Goal: Task Accomplishment & Management: Use online tool/utility

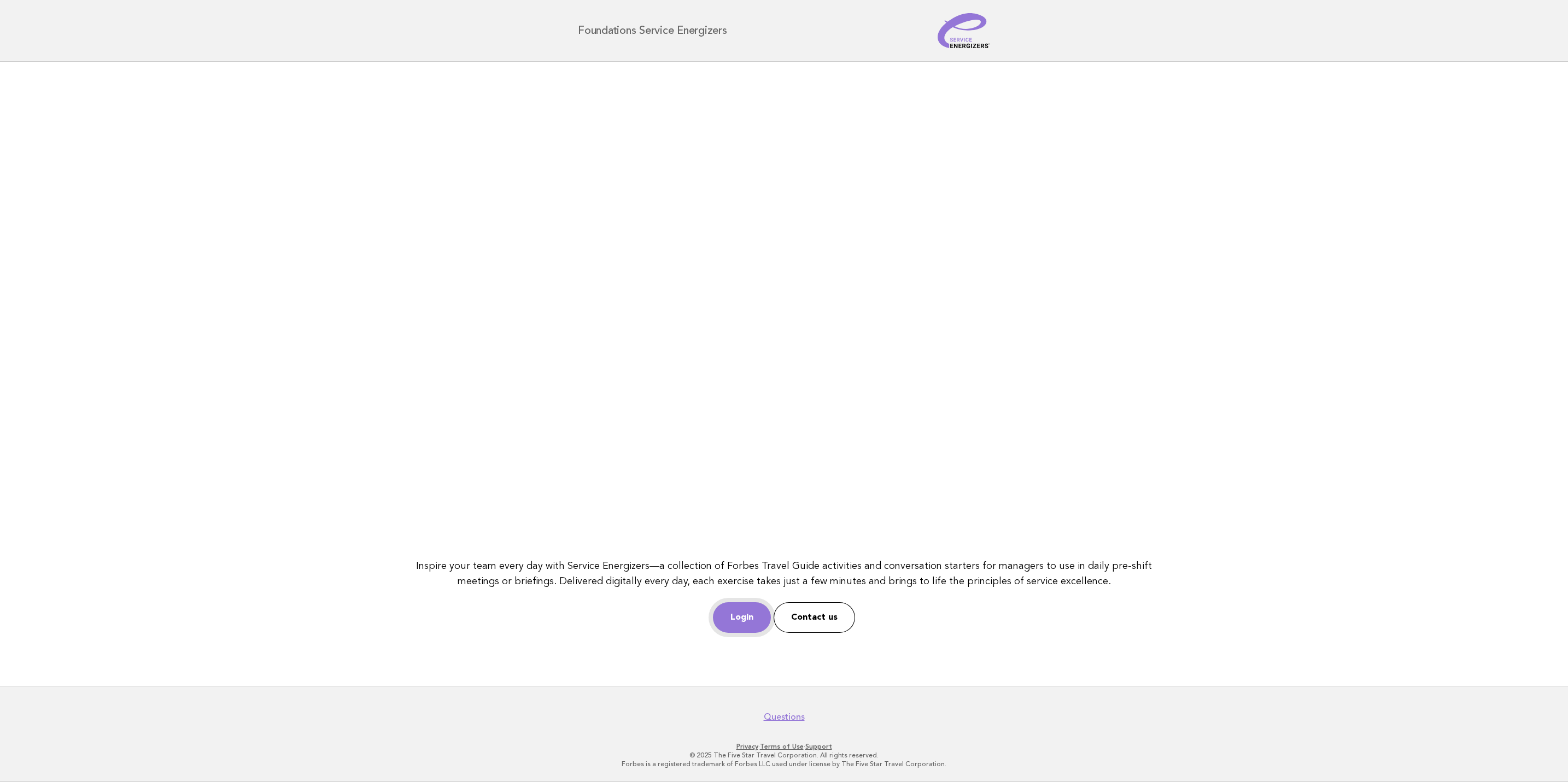
click at [735, 616] on link "Login" at bounding box center [741, 618] width 58 height 30
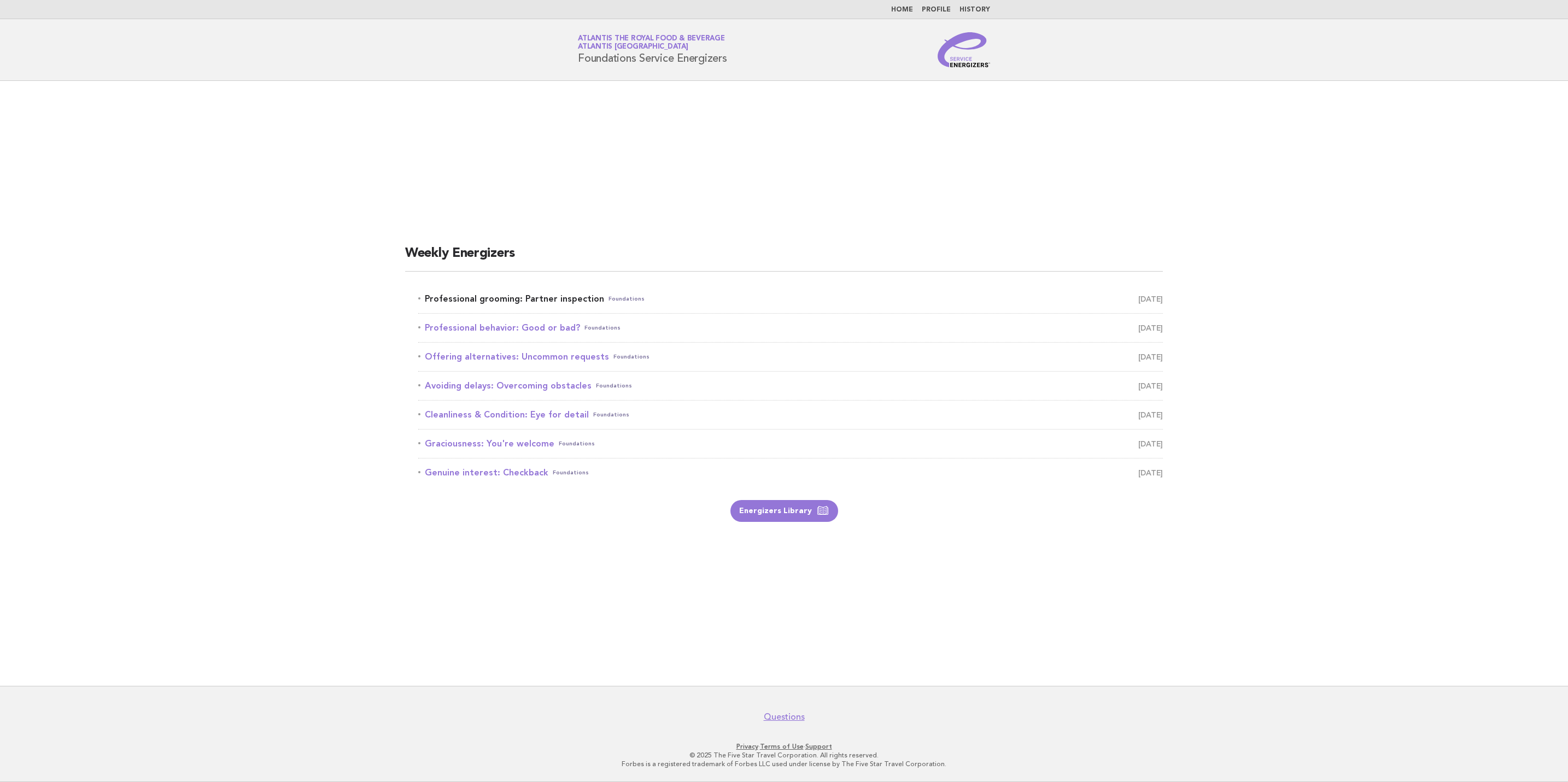
click at [1149, 298] on span "[DATE]" at bounding box center [1150, 299] width 24 height 15
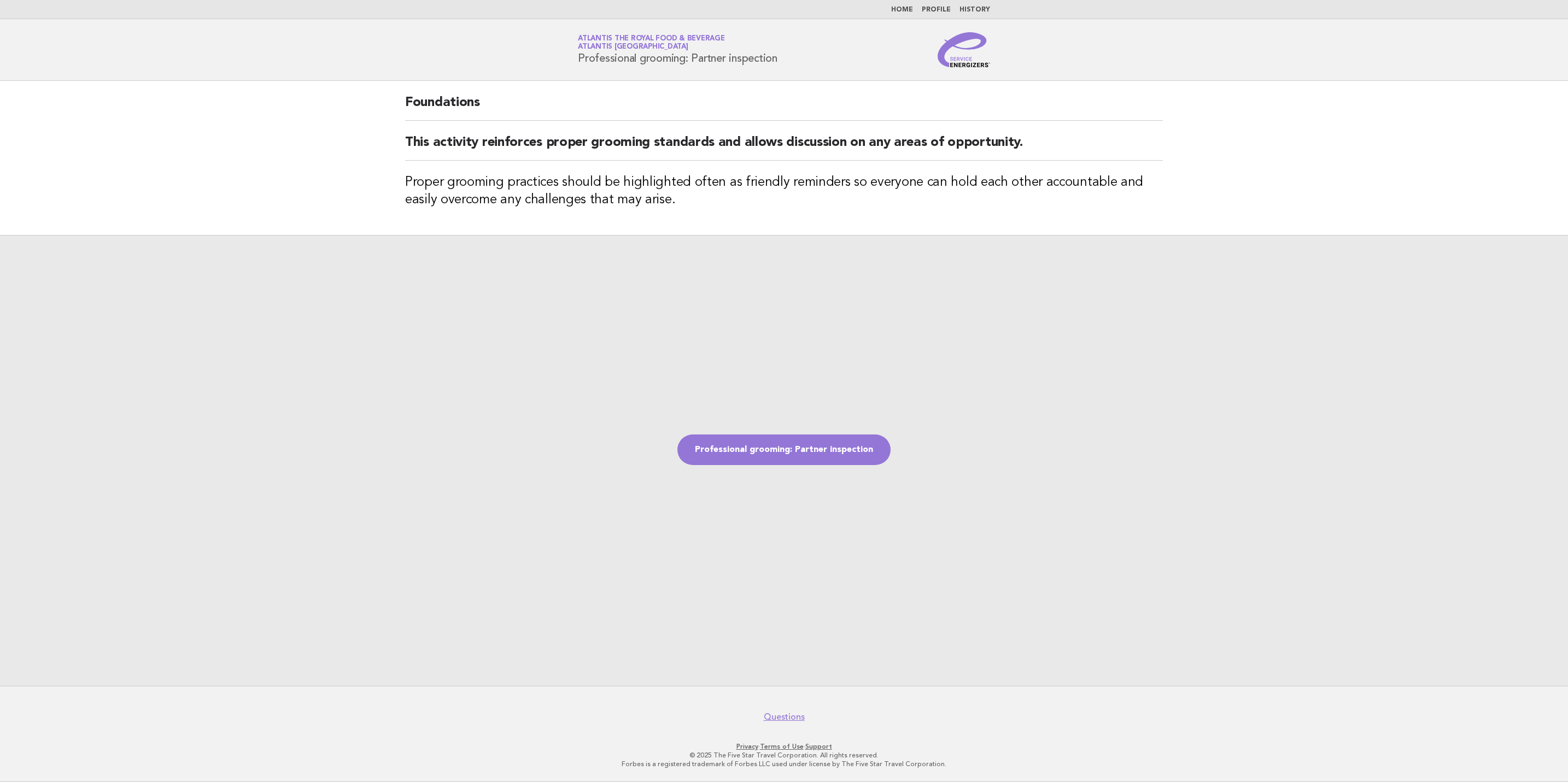
click at [797, 433] on div "Professional grooming: Partner inspection" at bounding box center [784, 460] width 1568 height 451
click at [796, 436] on link "Professional grooming: Partner inspection" at bounding box center [784, 450] width 213 height 30
click at [796, 440] on link "Professional grooming: Partner inspection" at bounding box center [784, 450] width 213 height 30
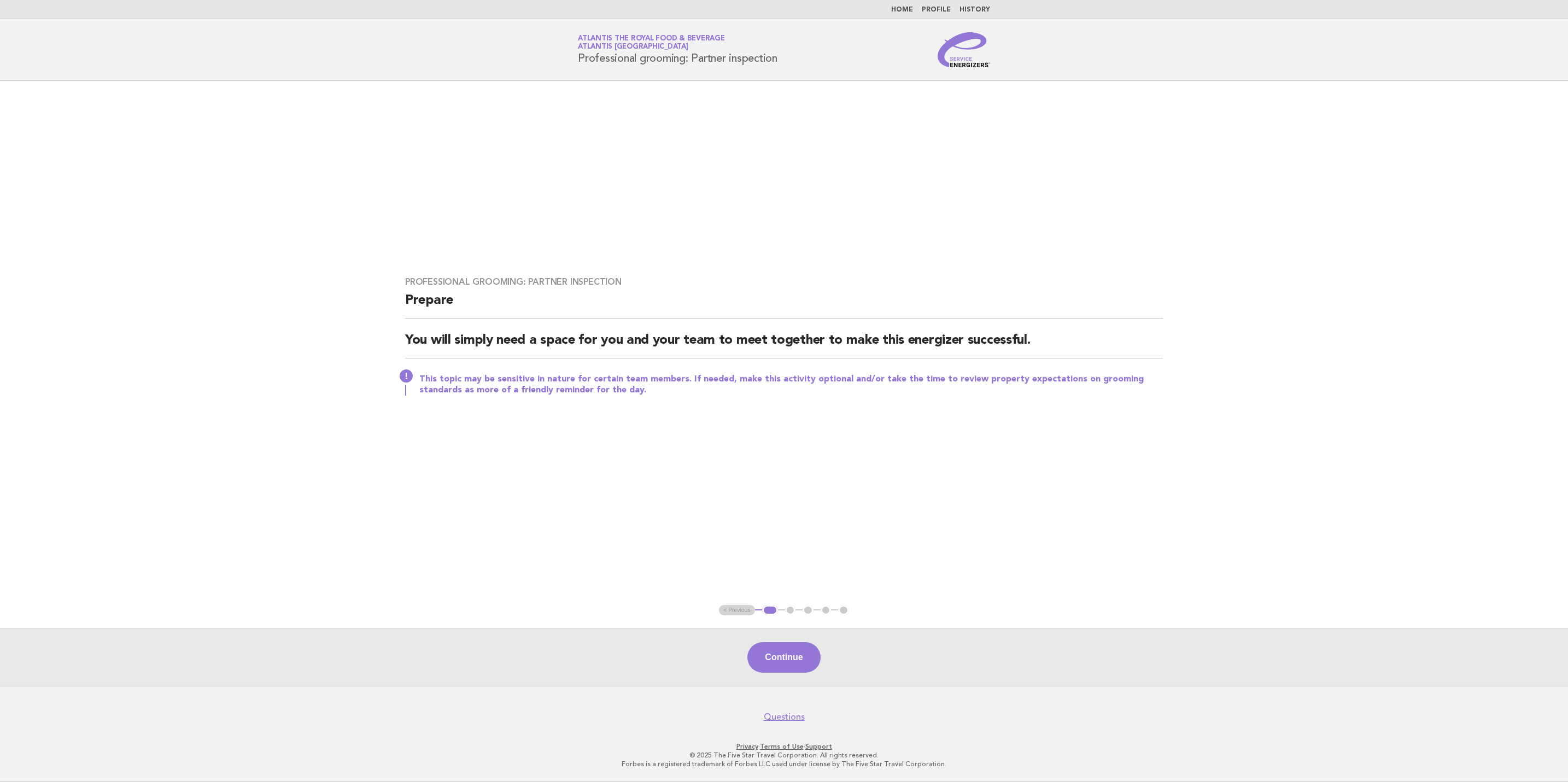
click at [799, 650] on button "Continue" at bounding box center [783, 657] width 72 height 30
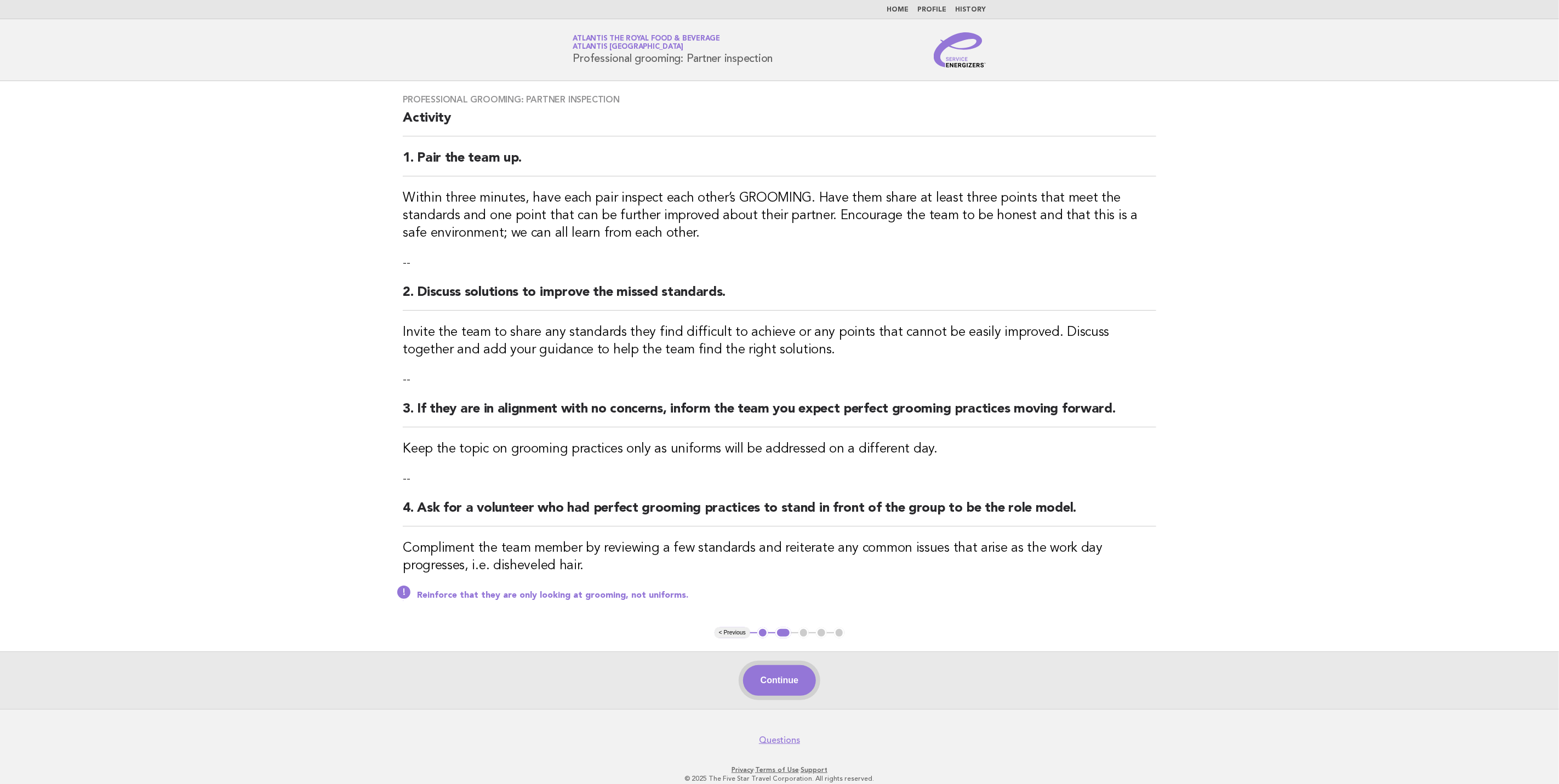
click at [794, 688] on button "Continue" at bounding box center [779, 680] width 73 height 31
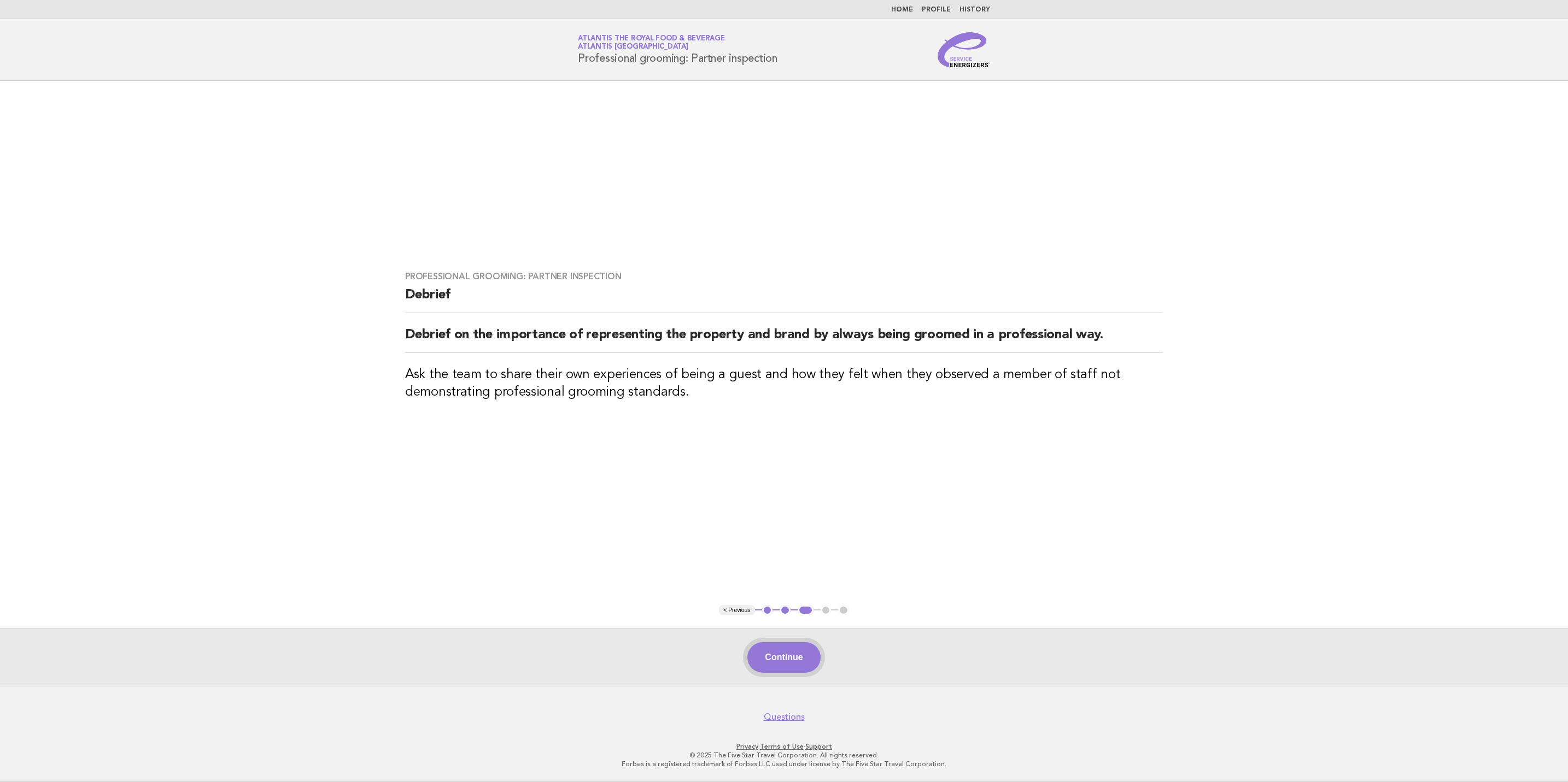
click at [786, 669] on button "Continue" at bounding box center [783, 657] width 72 height 30
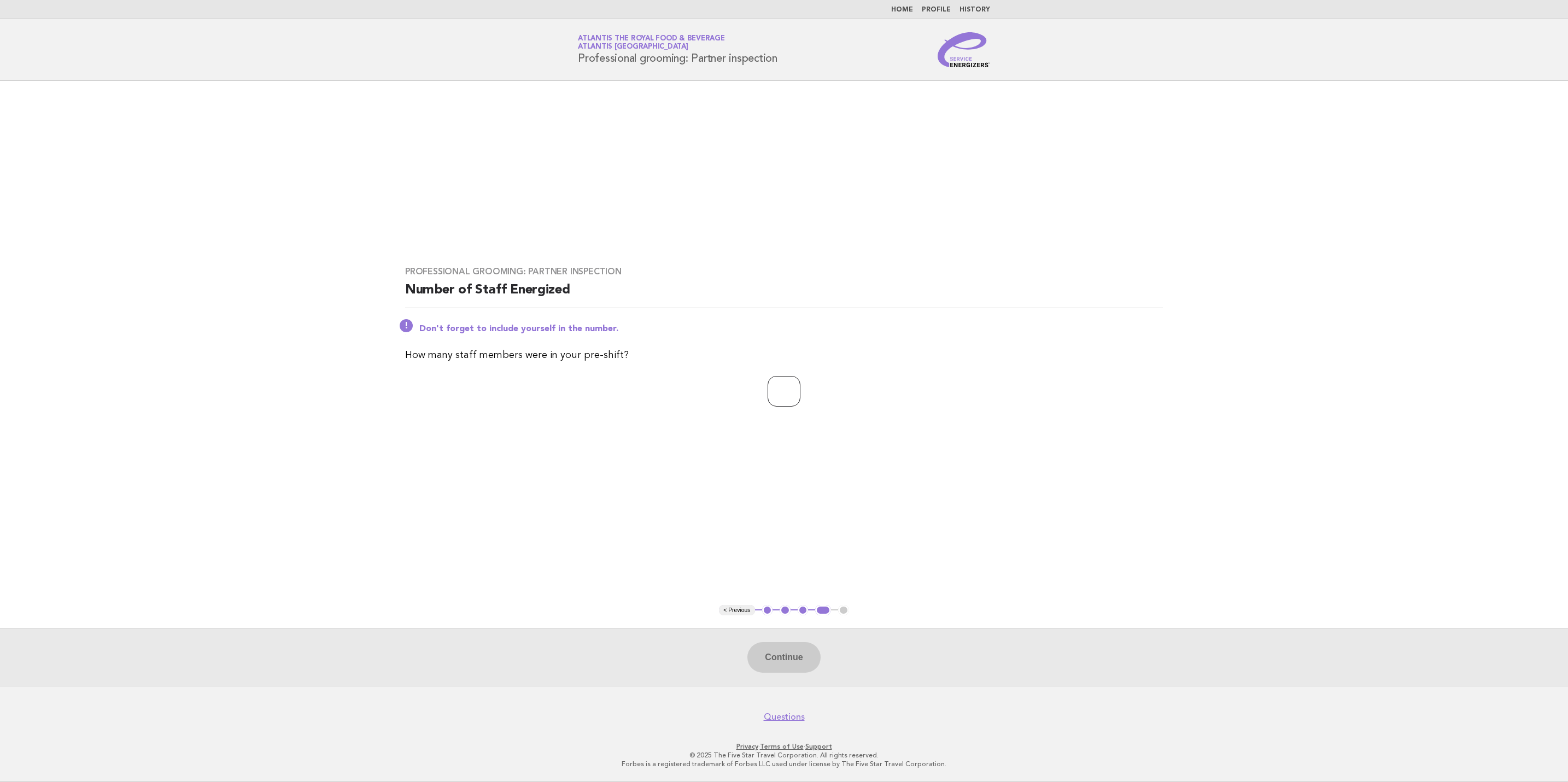
click at [782, 389] on input "number" at bounding box center [784, 391] width 33 height 30
type input "**"
click at [799, 651] on button "Continue" at bounding box center [783, 657] width 72 height 30
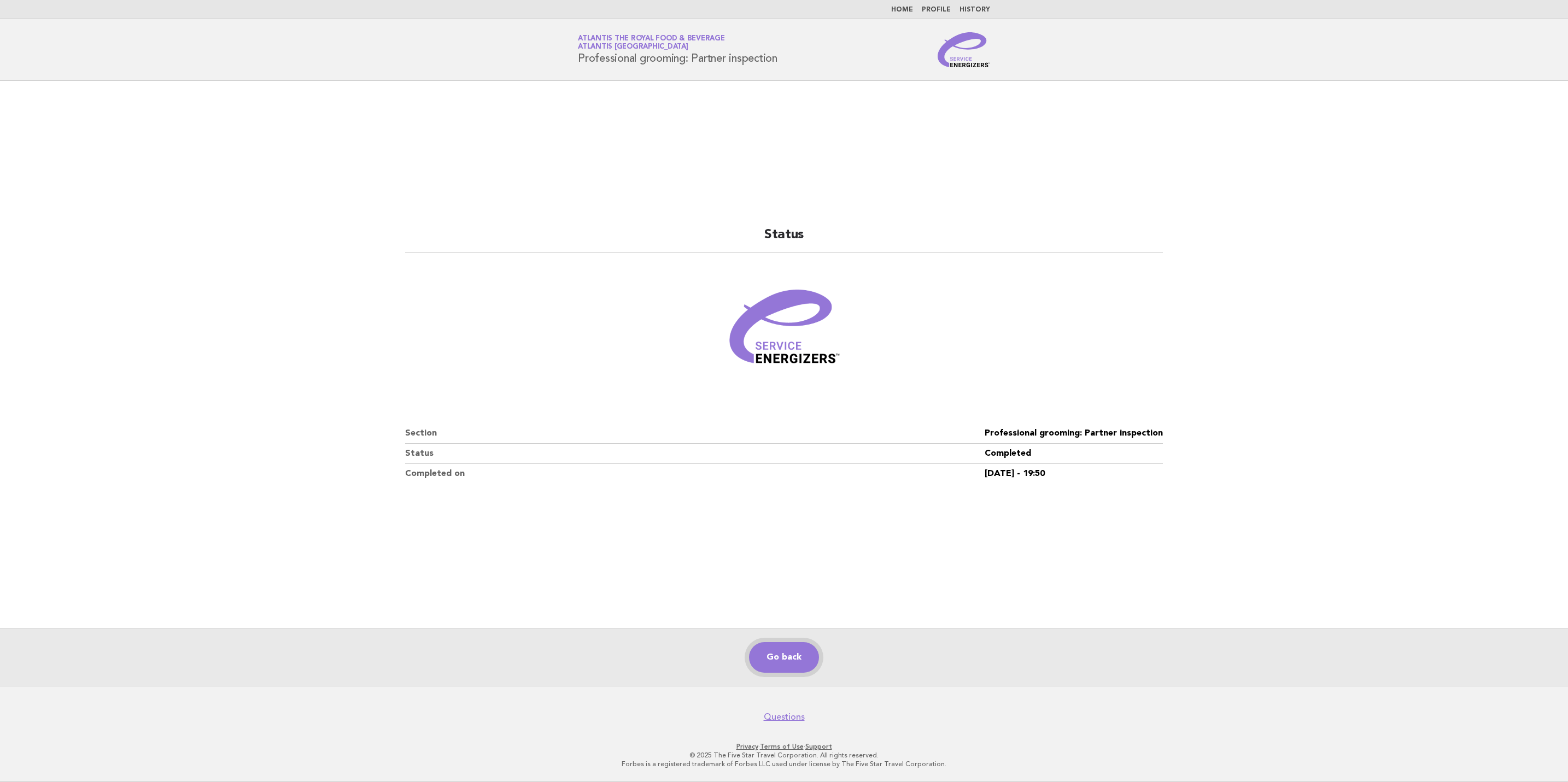
click at [783, 652] on link "Go back" at bounding box center [784, 657] width 70 height 30
click at [791, 655] on link "Go back" at bounding box center [784, 657] width 70 height 30
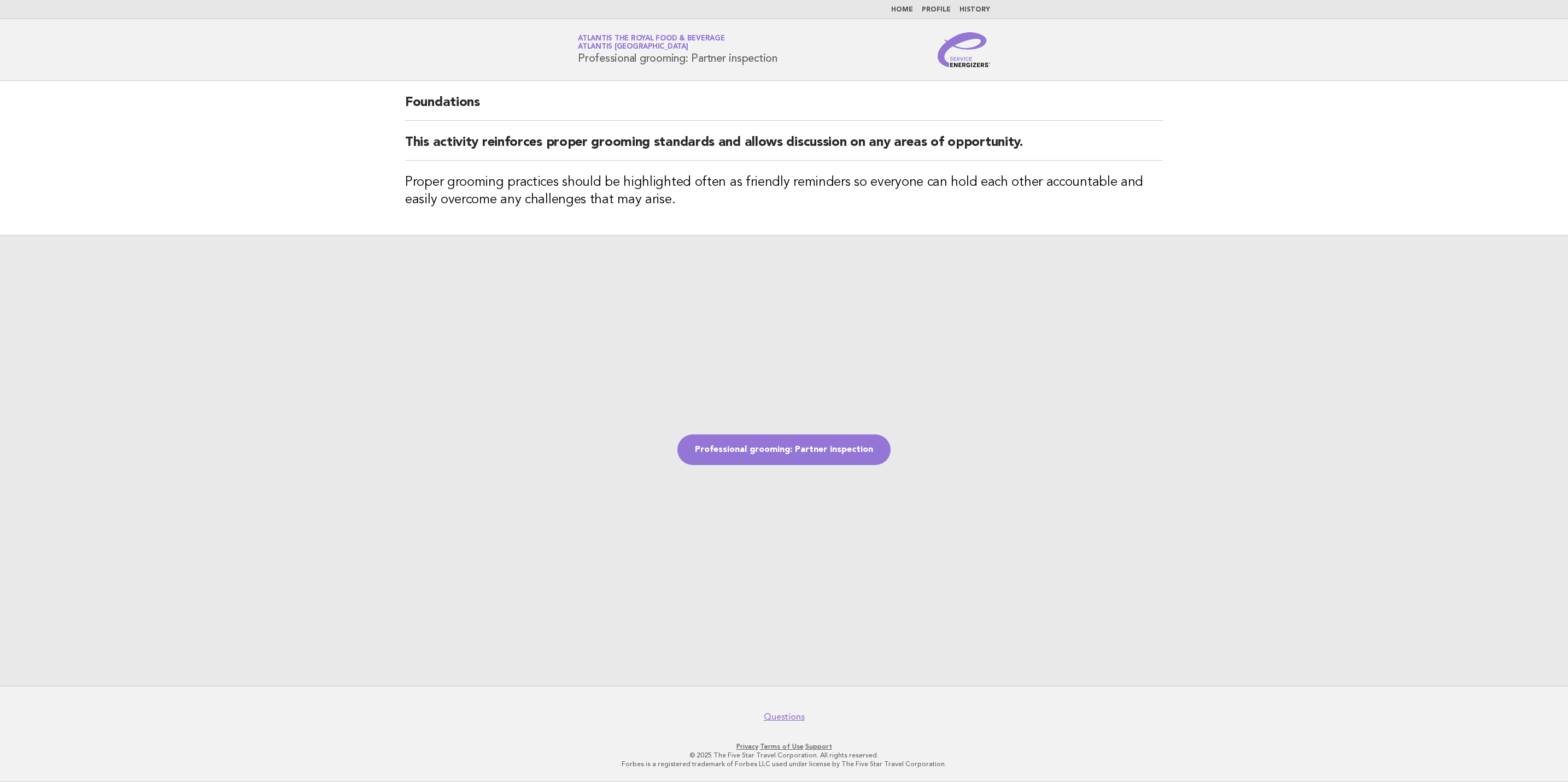
click at [964, 60] on img at bounding box center [964, 49] width 52 height 35
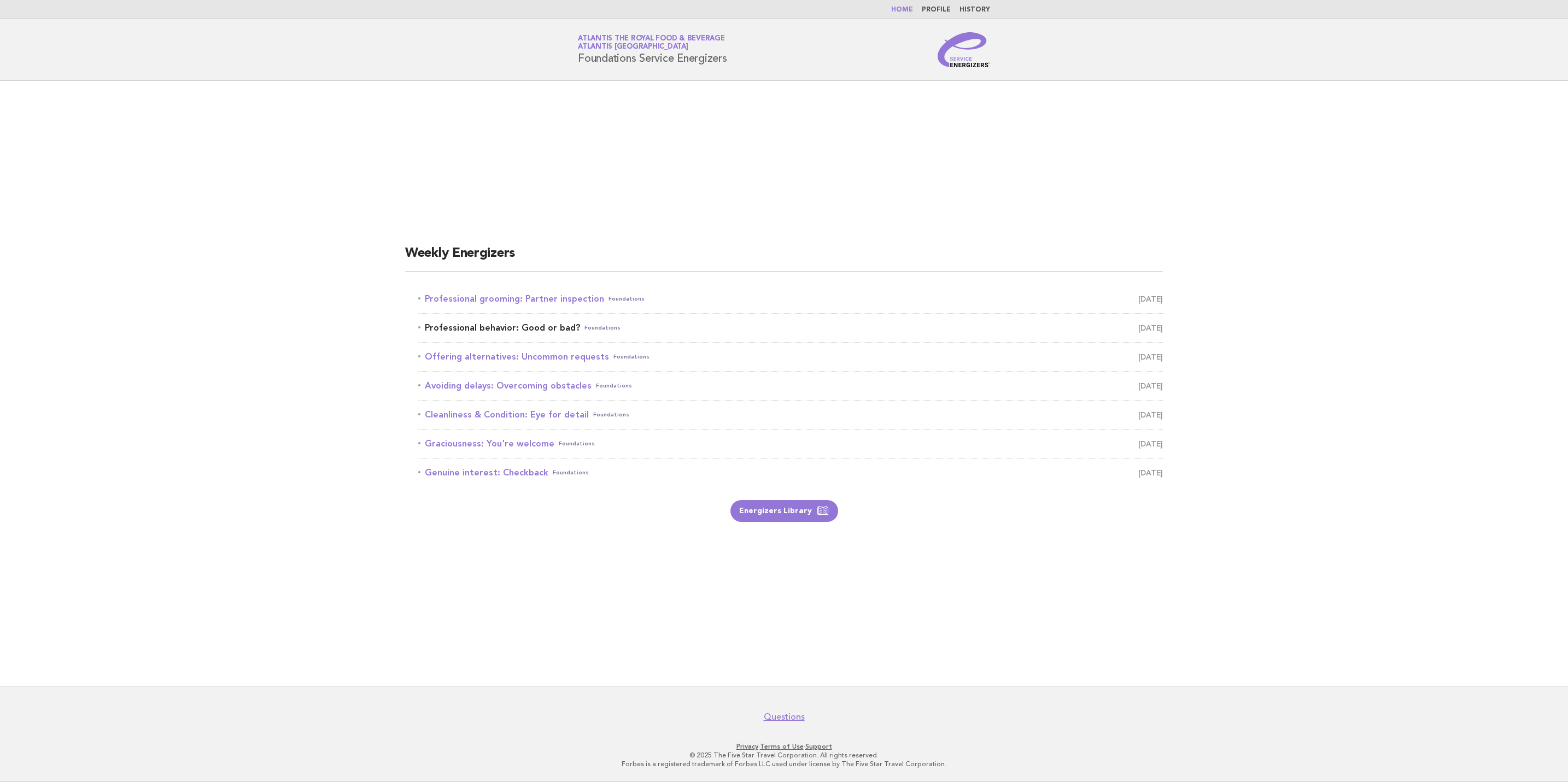
click at [1155, 325] on span "October 3" at bounding box center [1150, 327] width 24 height 15
